Goal: Information Seeking & Learning: Learn about a topic

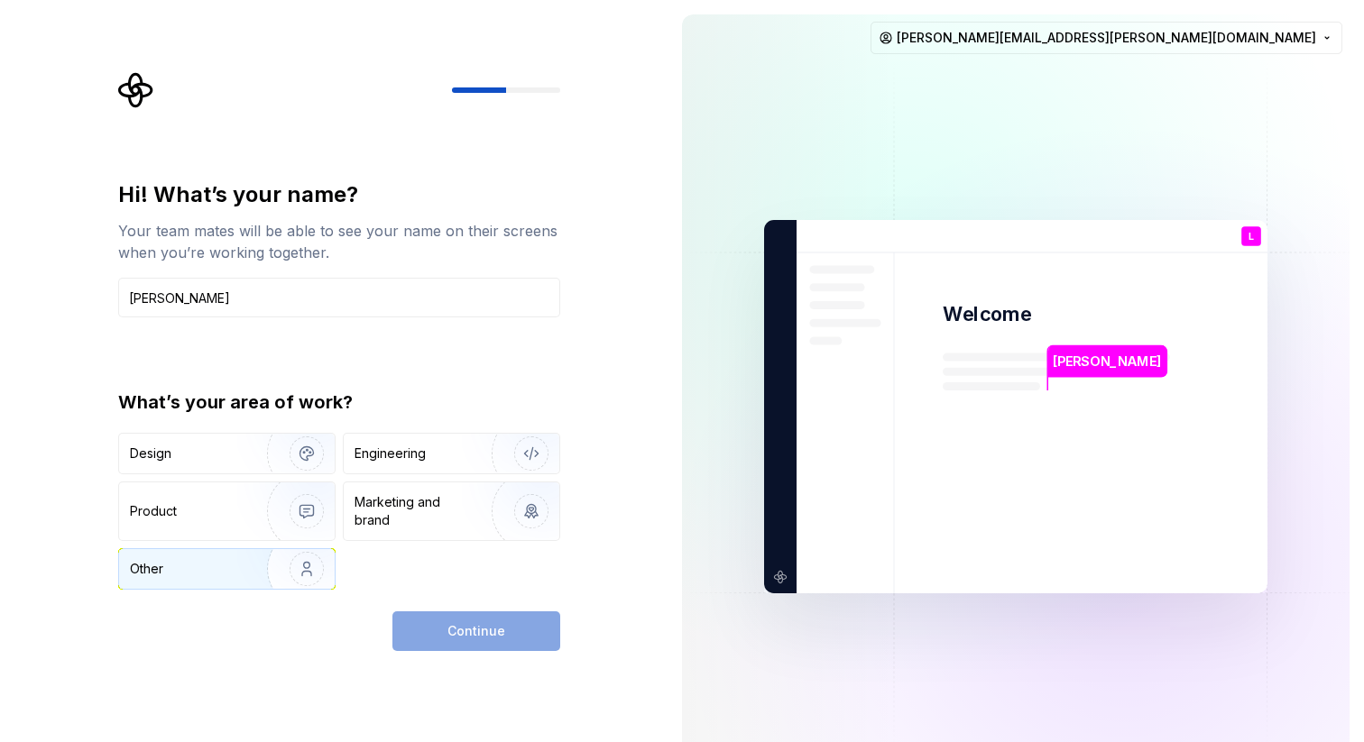
type input "[PERSON_NAME]"
click at [162, 574] on div "Other" at bounding box center [146, 569] width 33 height 18
click at [432, 640] on button "Continue" at bounding box center [476, 632] width 168 height 40
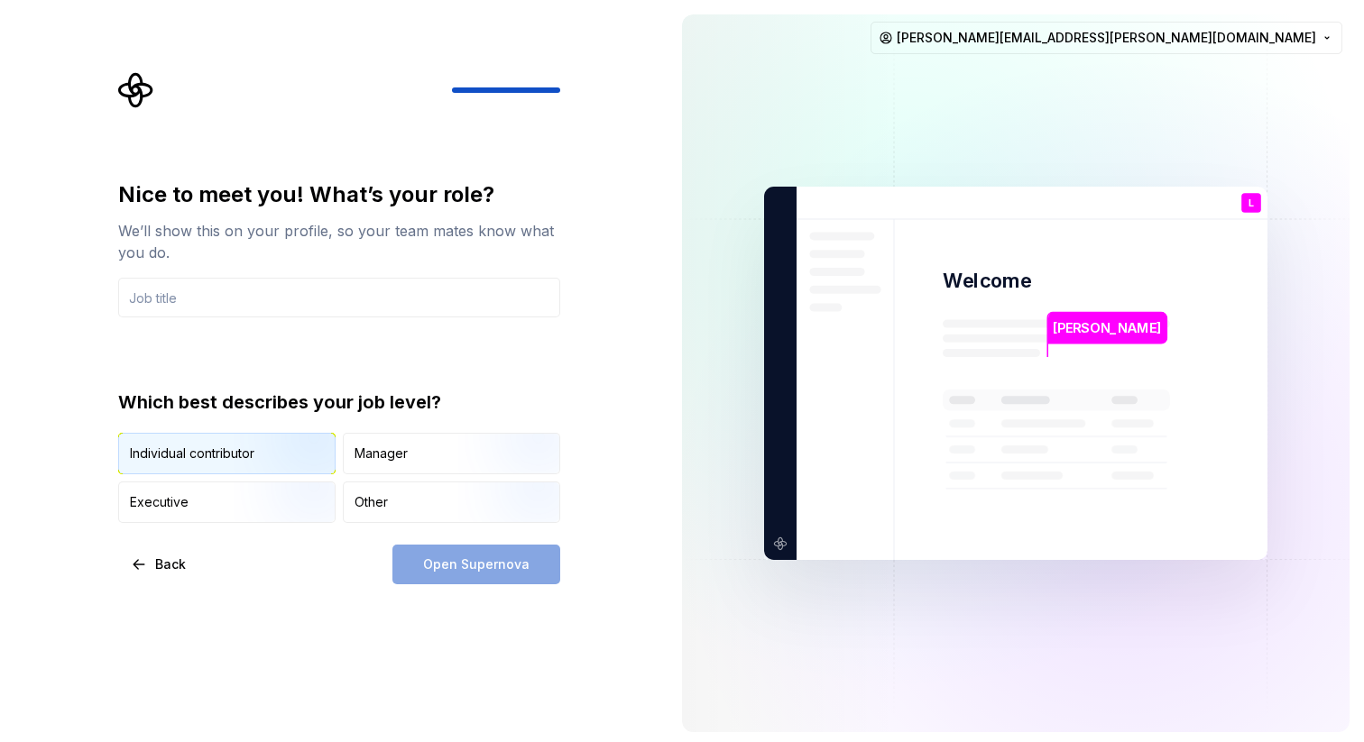
click at [257, 438] on img "button" at bounding box center [291, 476] width 115 height 121
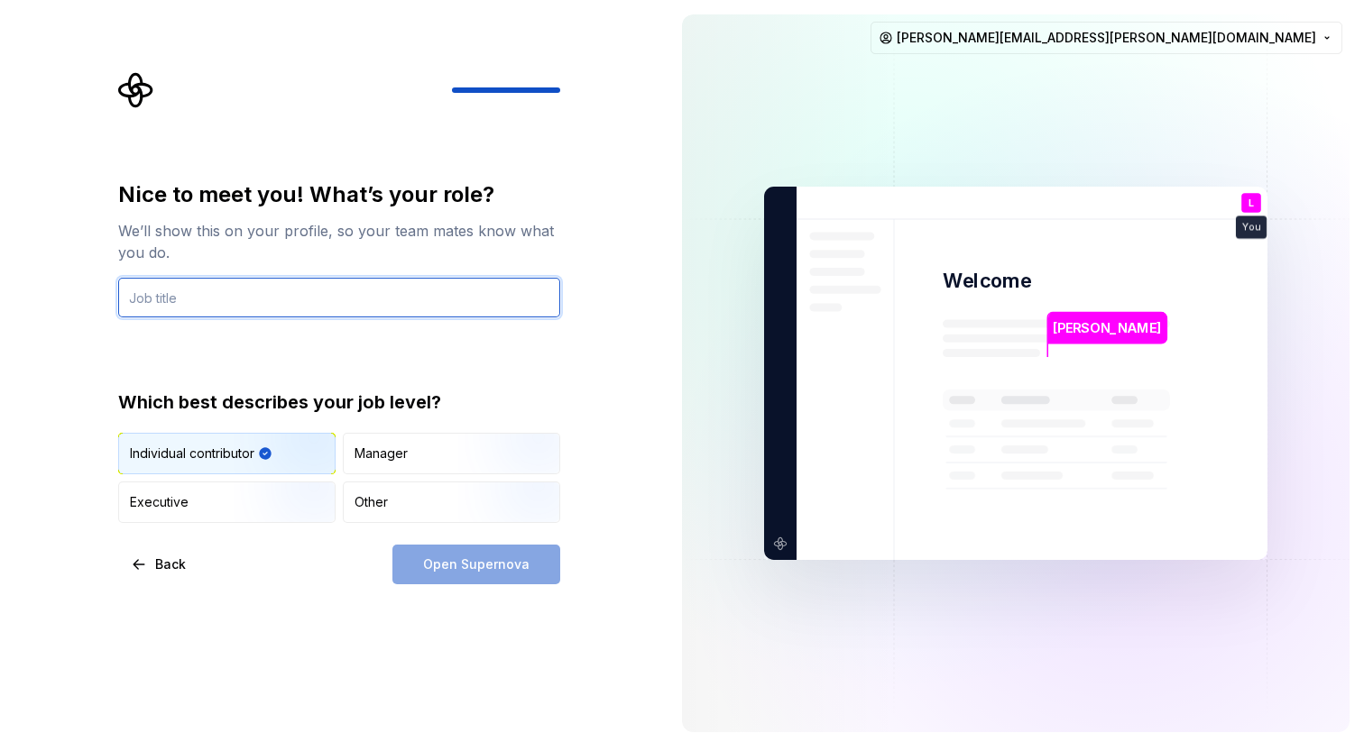
click at [310, 287] on input "text" at bounding box center [339, 298] width 442 height 40
type input "Senior Talent Acquisition Partner"
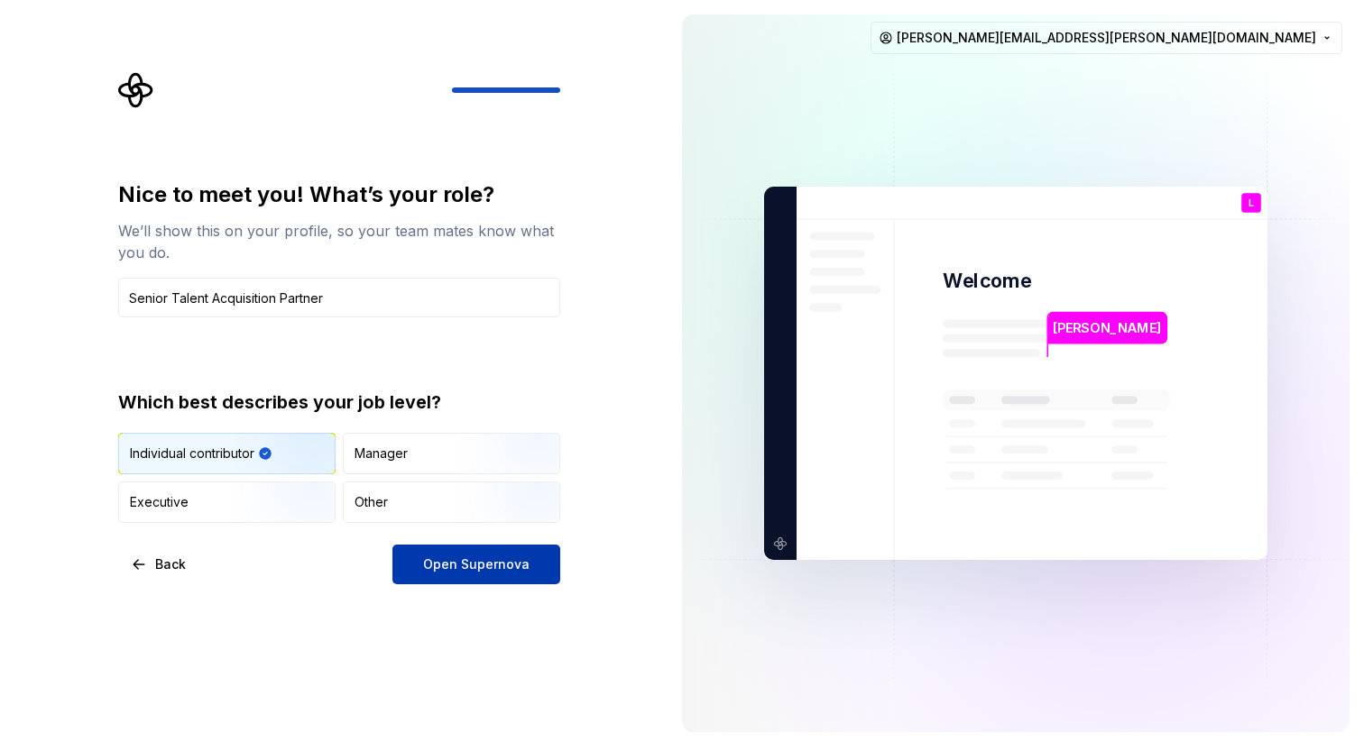
click at [462, 561] on span "Open Supernova" at bounding box center [476, 565] width 106 height 18
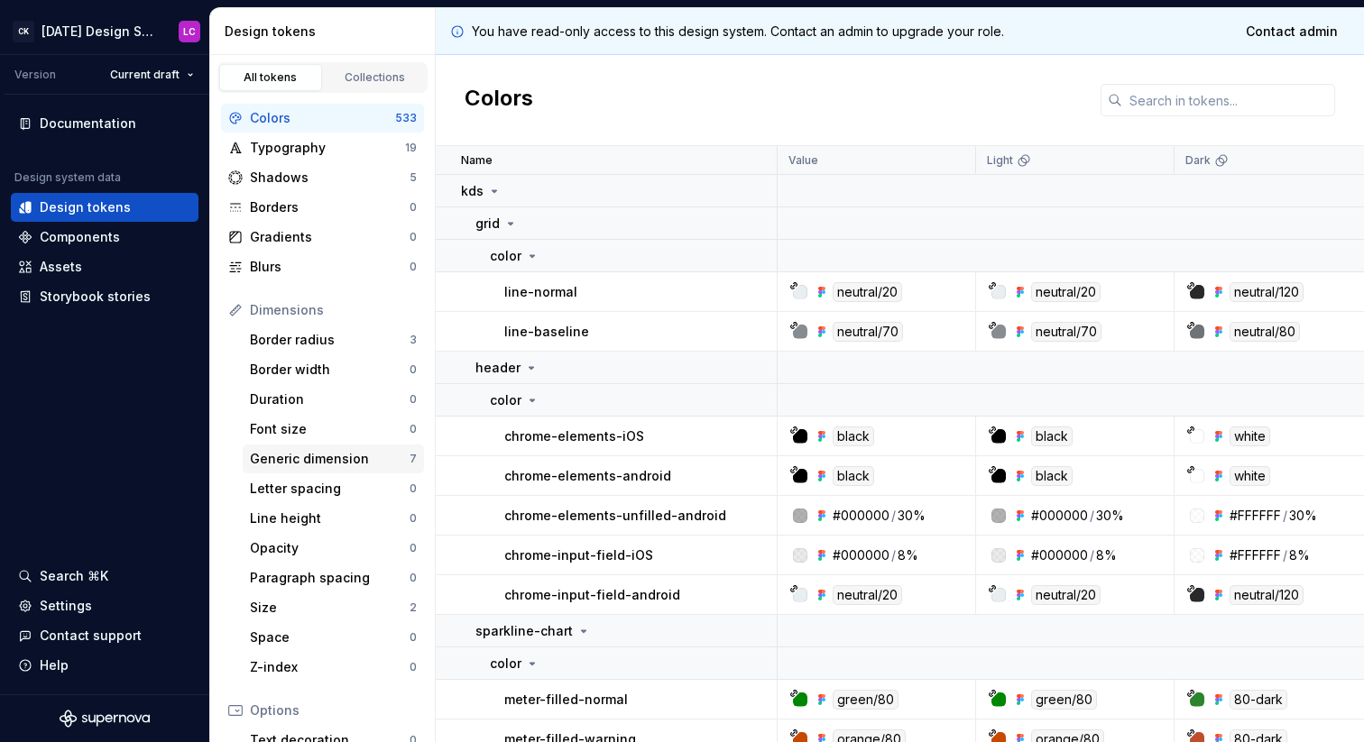
click at [337, 461] on div "Generic dimension" at bounding box center [330, 459] width 160 height 18
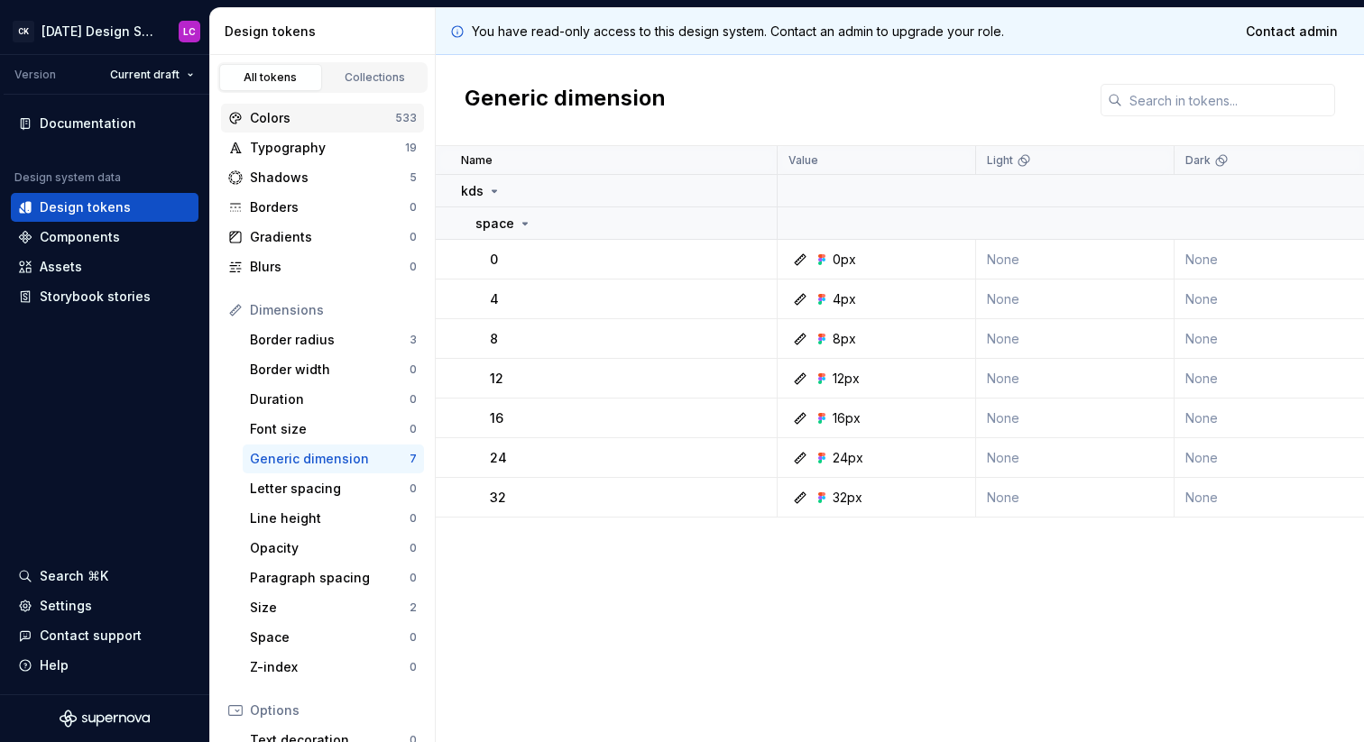
click at [312, 113] on div "Colors" at bounding box center [322, 118] width 145 height 18
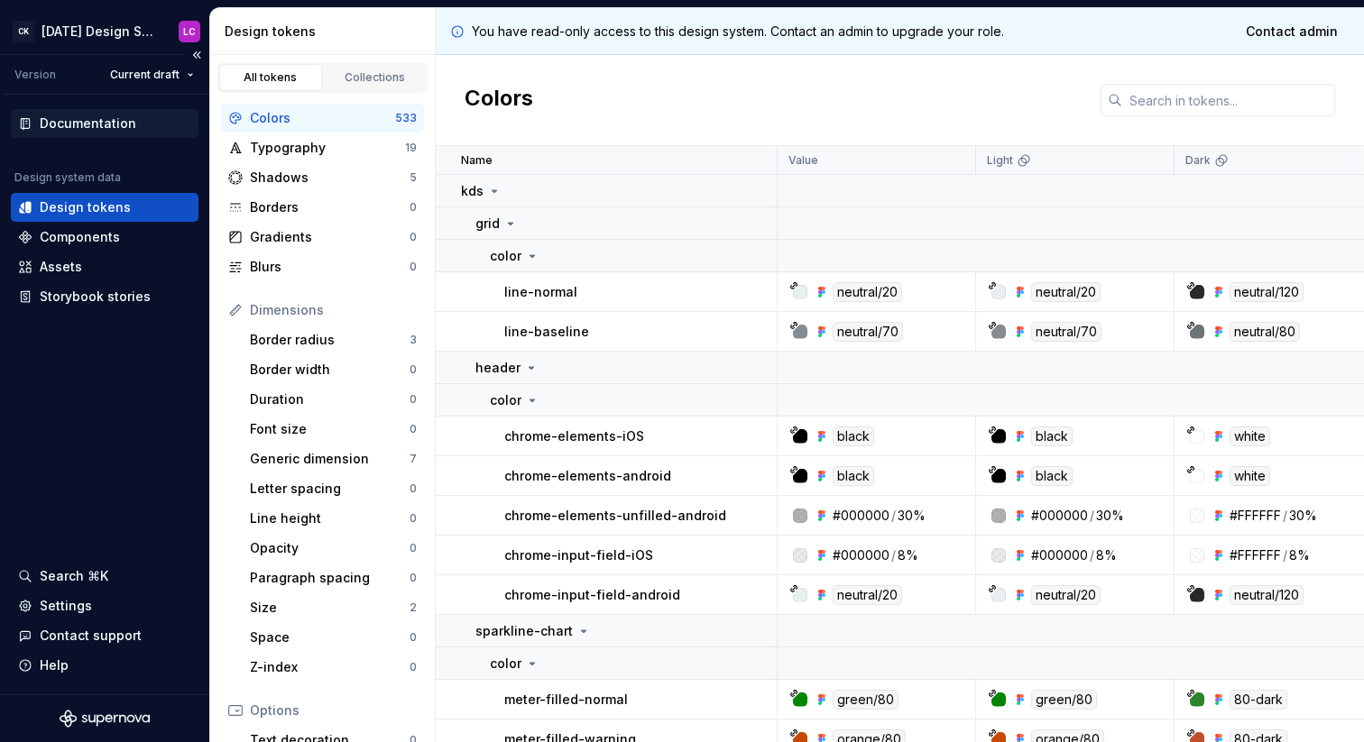
click at [92, 136] on div "Documentation" at bounding box center [105, 123] width 188 height 29
